Goal: Navigation & Orientation: Find specific page/section

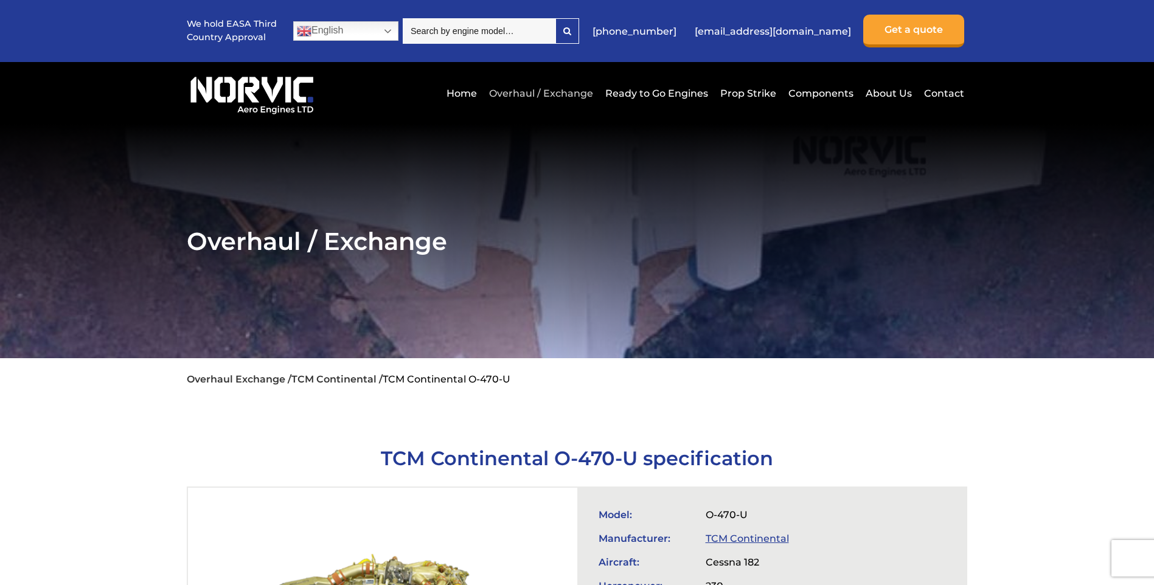
click at [562, 91] on link "Overhaul / Exchange" at bounding box center [541, 93] width 110 height 30
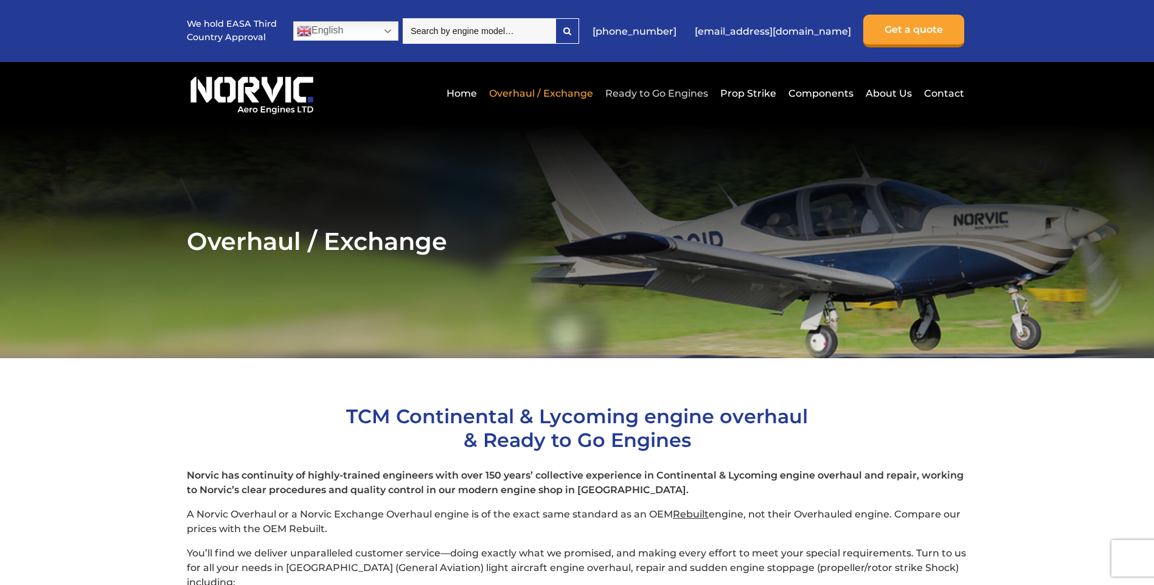
click at [657, 91] on link "Ready to Go Engines" at bounding box center [656, 93] width 109 height 30
